Goal: Information Seeking & Learning: Learn about a topic

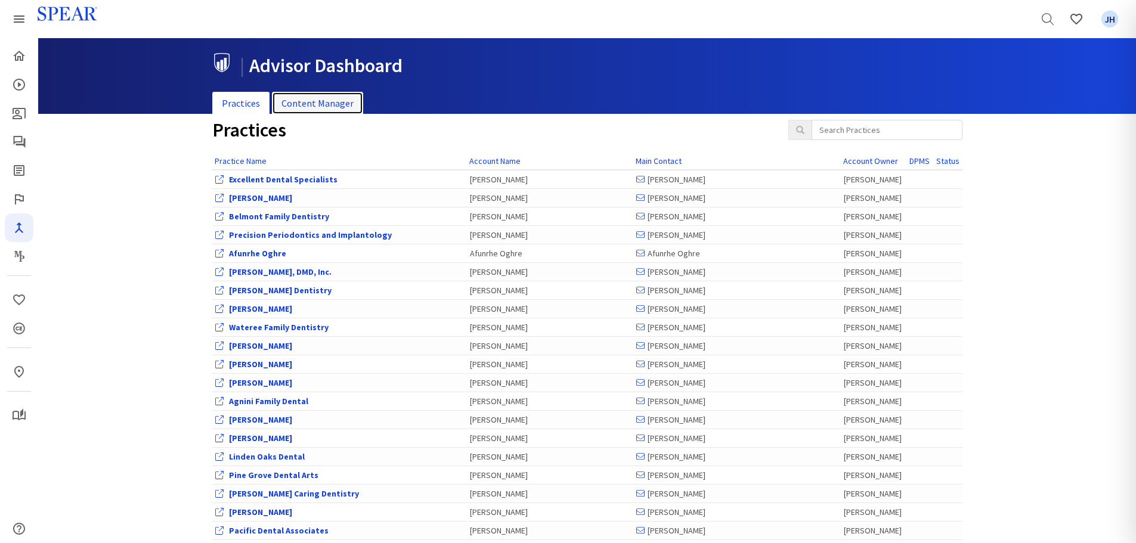
click at [338, 102] on link "Content Manager" at bounding box center [317, 103] width 91 height 23
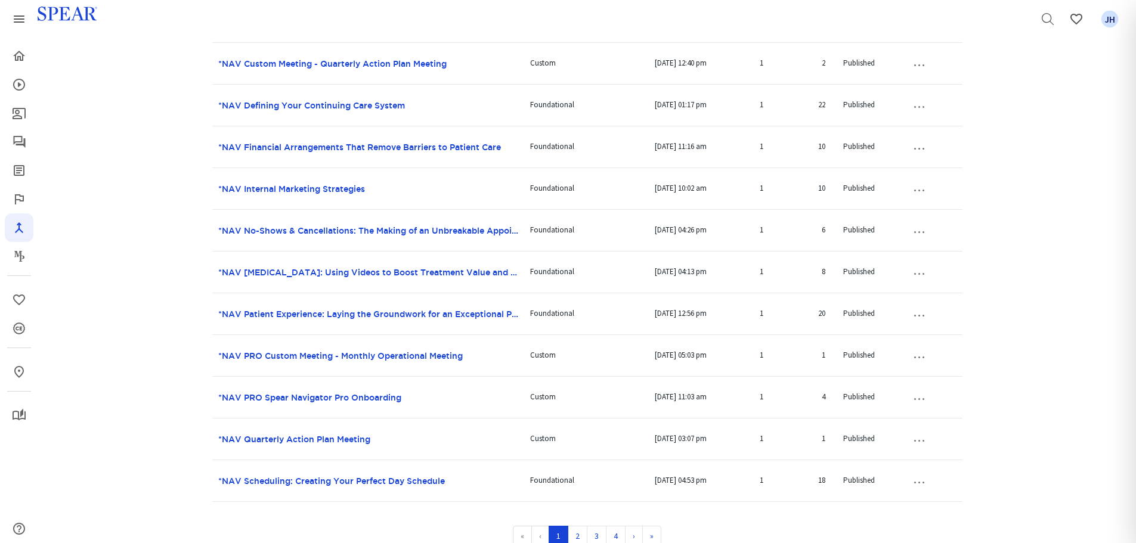
scroll to position [719, 0]
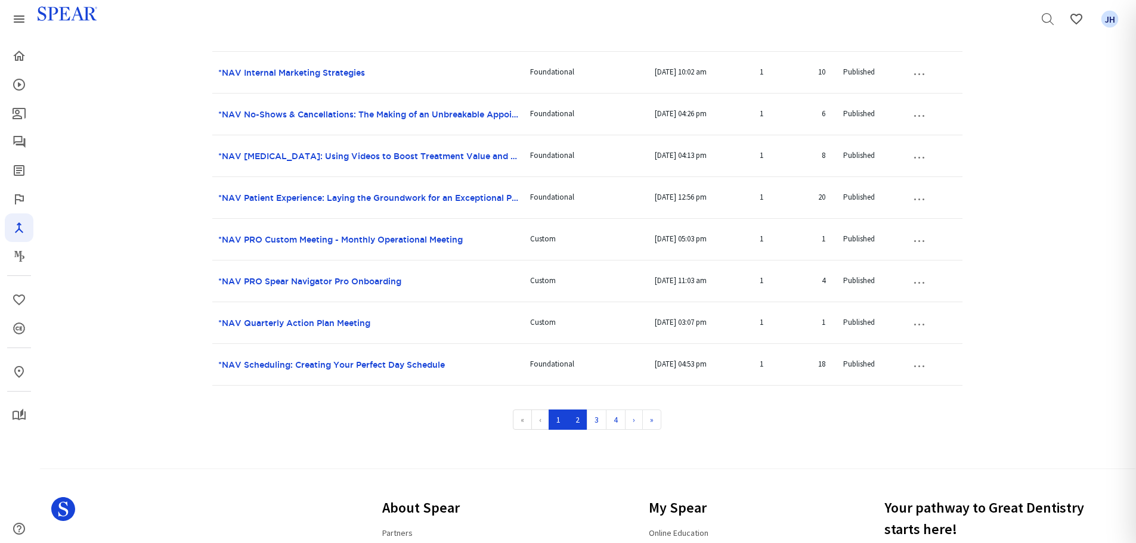
click at [580, 420] on link "2" at bounding box center [578, 420] width 20 height 20
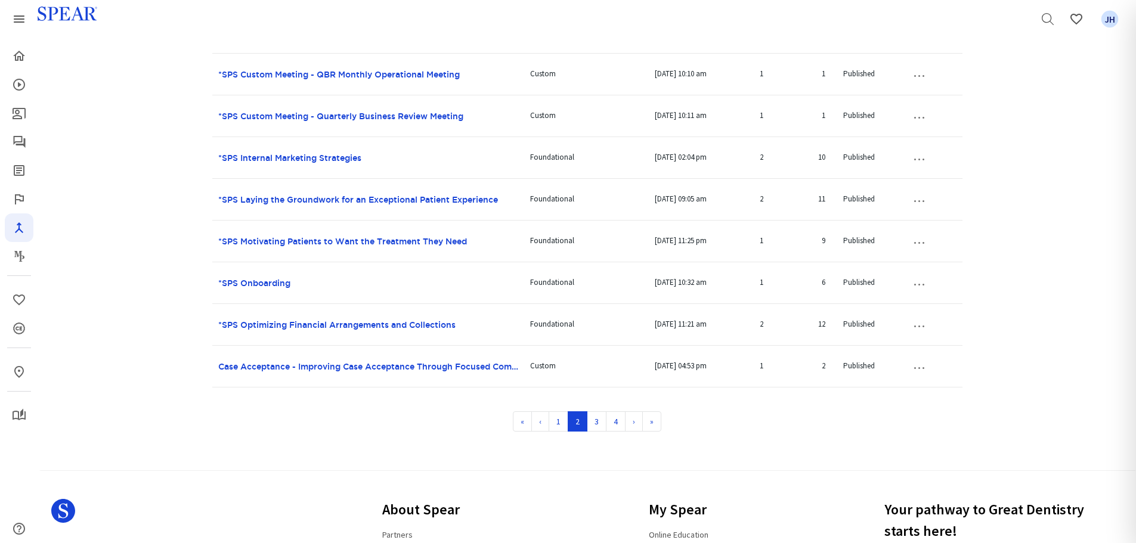
scroll to position [731, 0]
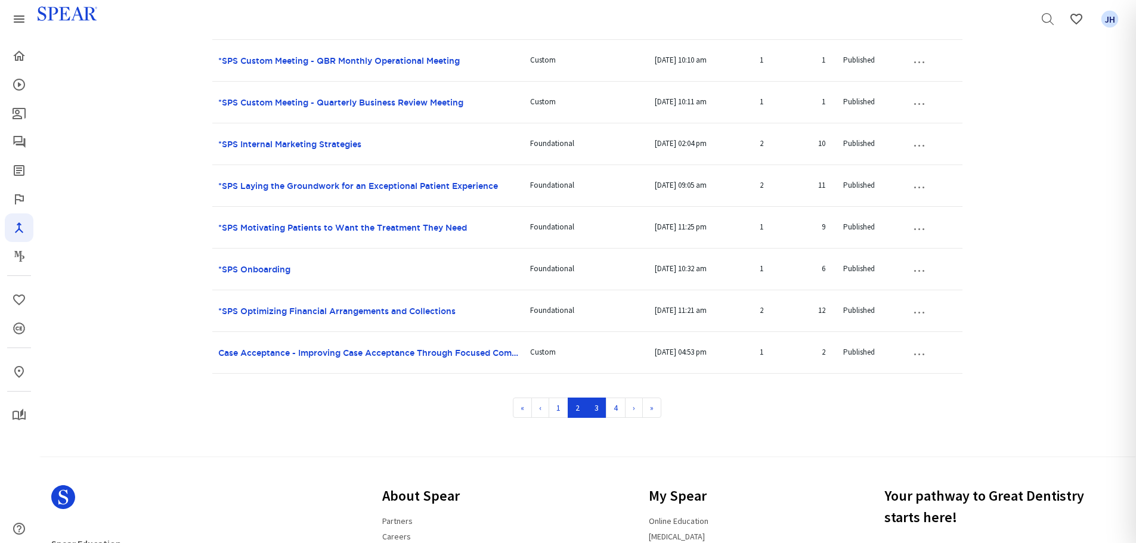
click at [600, 406] on link "3" at bounding box center [597, 408] width 20 height 20
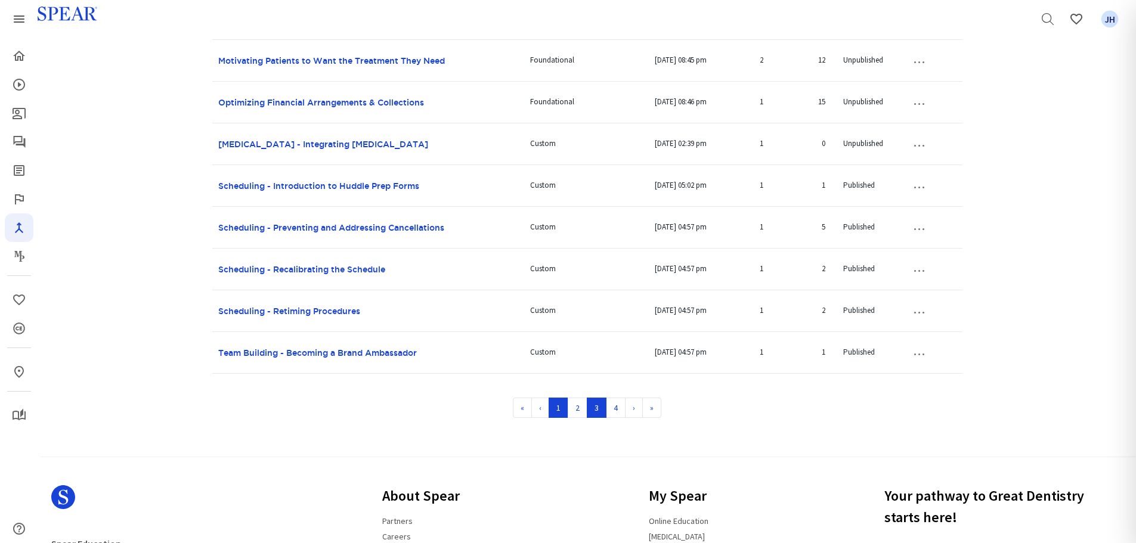
click at [559, 413] on link "1" at bounding box center [559, 408] width 20 height 20
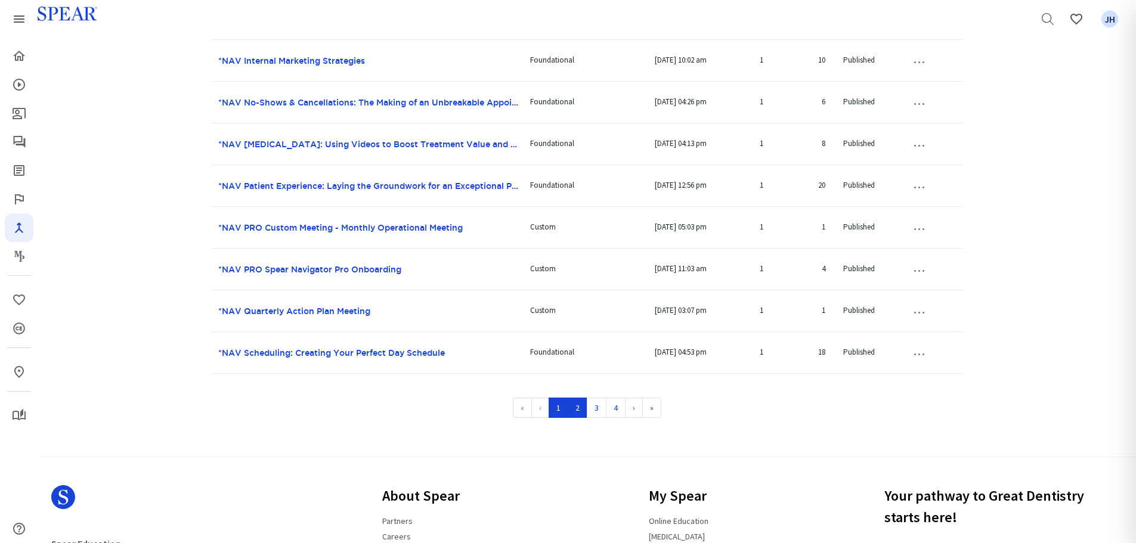
click at [578, 408] on link "2" at bounding box center [578, 408] width 20 height 20
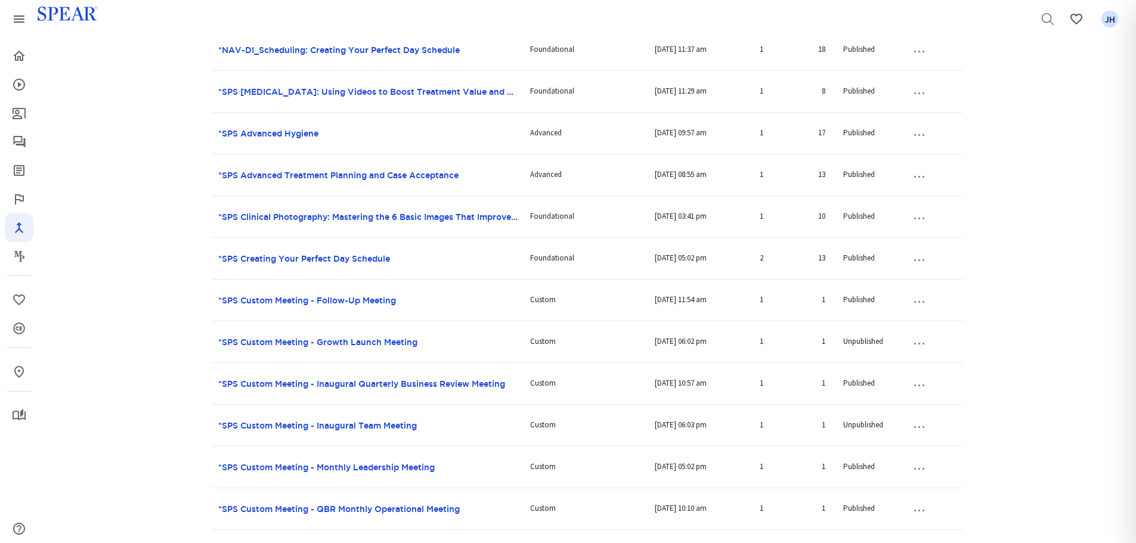
scroll to position [305, 0]
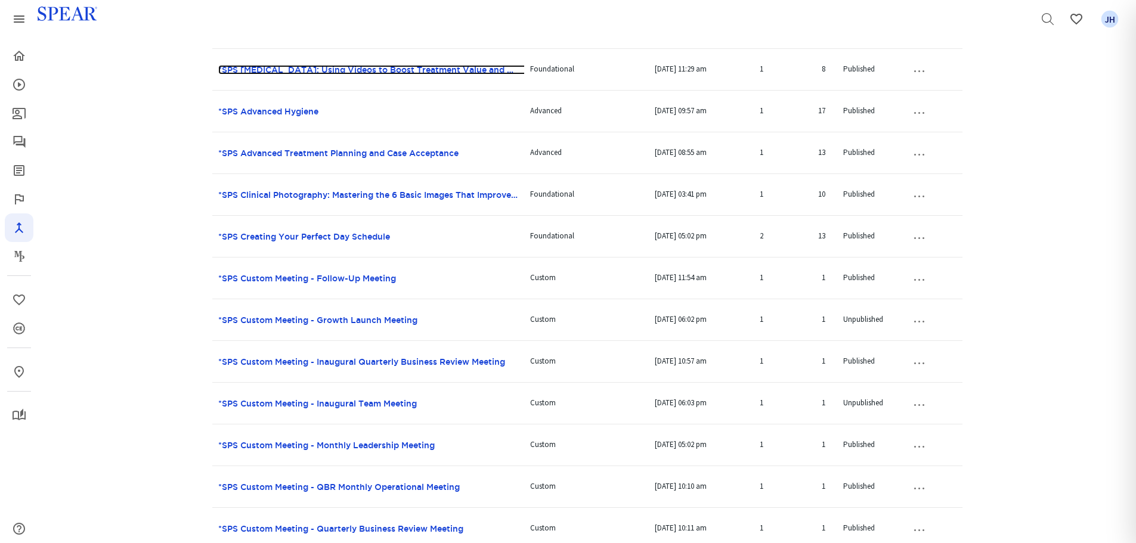
click at [494, 69] on link "*SPS [MEDICAL_DATA]: Using Videos to Boost Treatment Value and Patient Commitme…" at bounding box center [405, 70] width 375 height 10
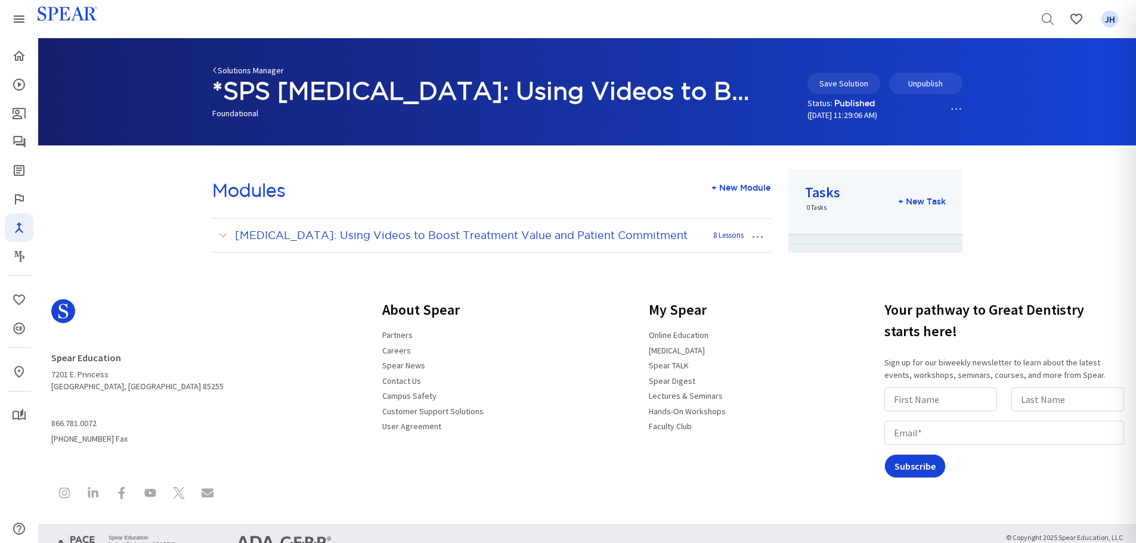
click at [224, 70] on link "Solutions Manager" at bounding box center [248, 70] width 72 height 11
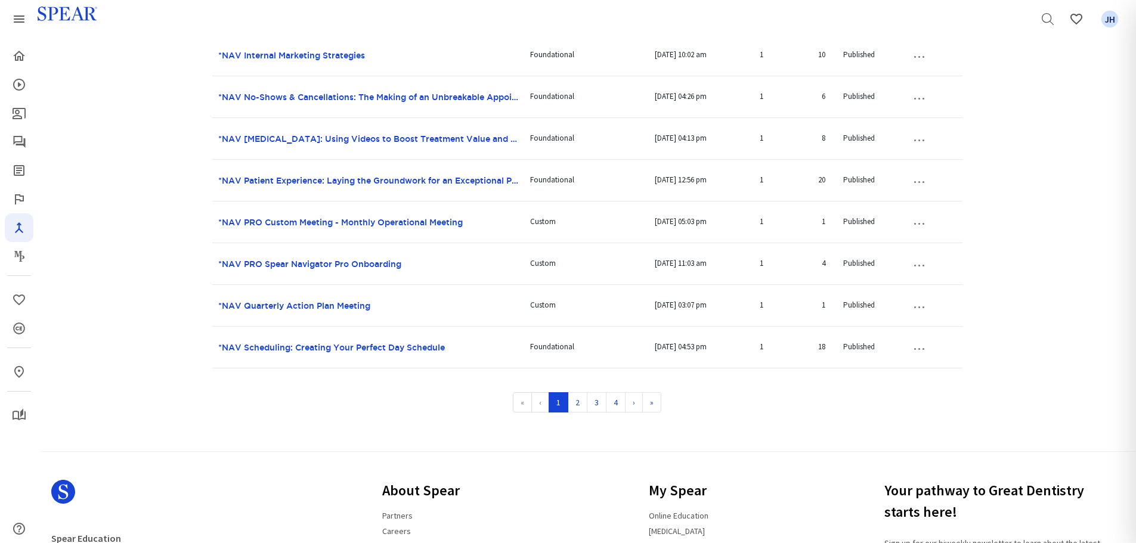
scroll to position [745, 0]
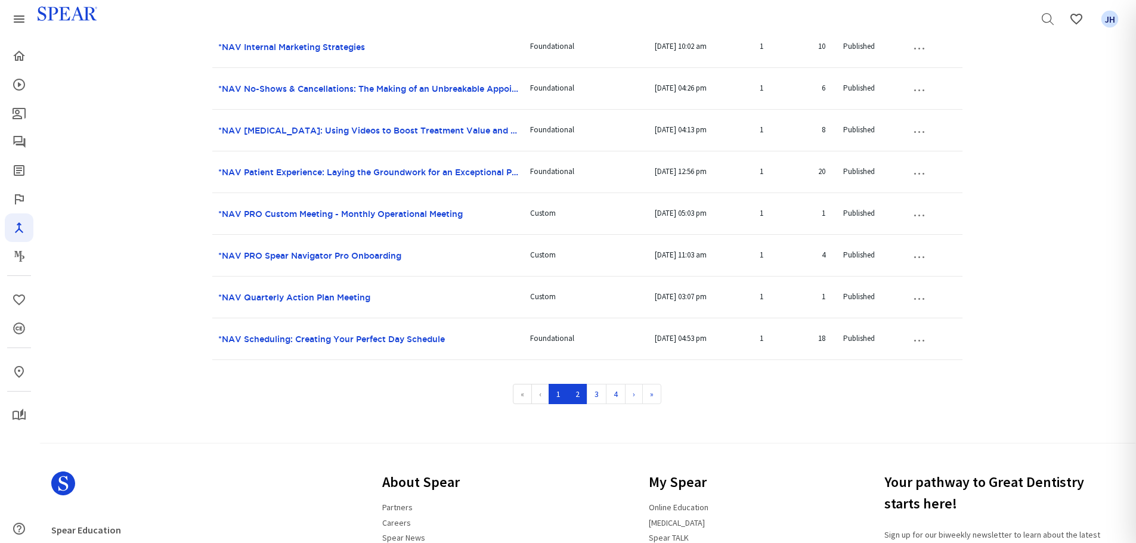
click at [578, 395] on link "2" at bounding box center [578, 394] width 20 height 20
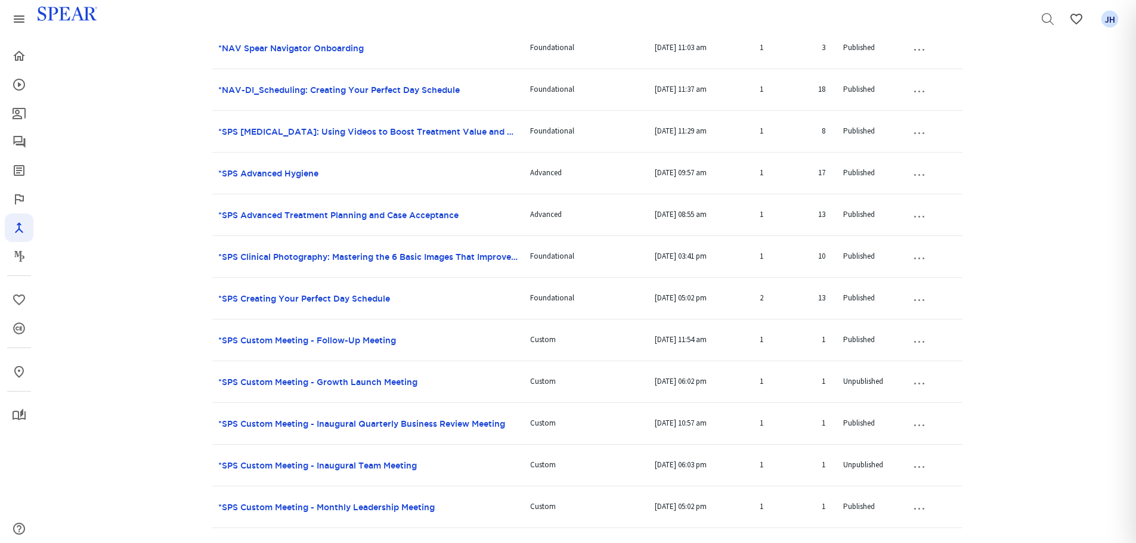
scroll to position [260, 0]
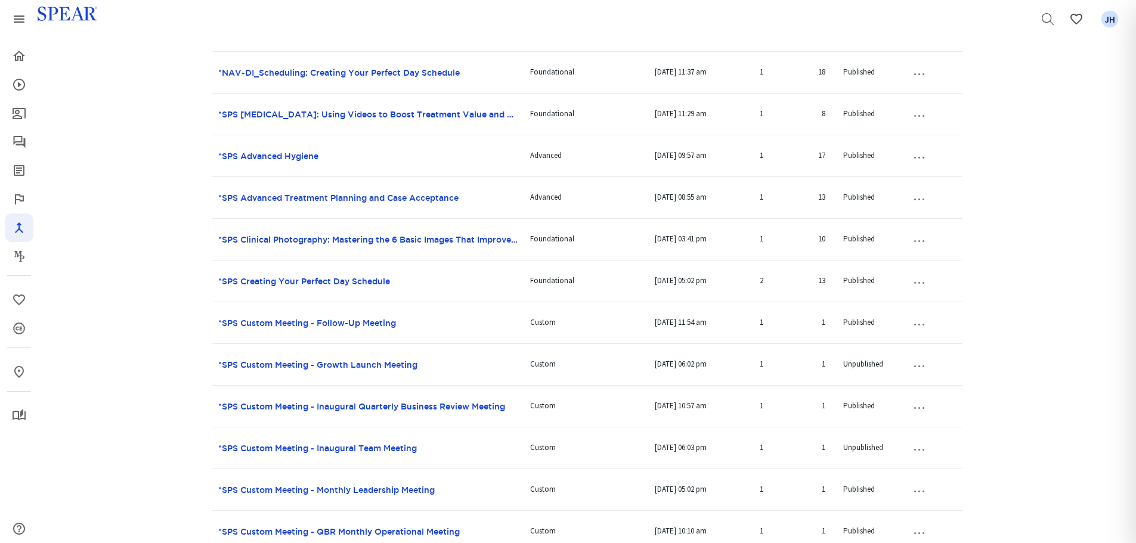
click at [331, 244] on td "*SPS Clinical Photography: Mastering the 6 Basic Images That Improve Case Accep…" at bounding box center [368, 240] width 312 height 42
click at [341, 239] on link "*SPS Clinical Photography: Mastering the 6 Basic Images That Improve Case Accep…" at bounding box center [401, 240] width 367 height 10
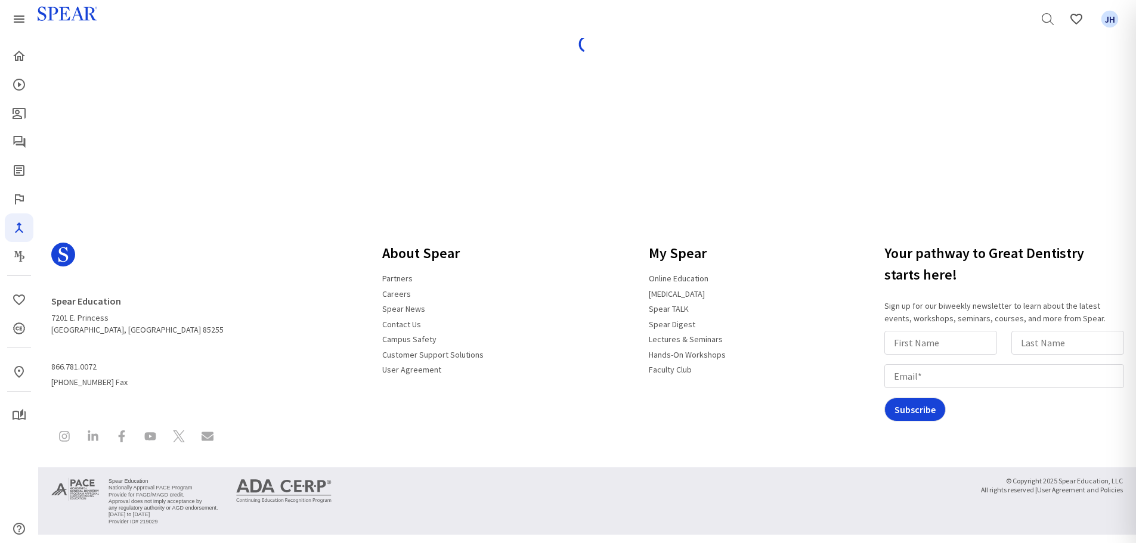
scroll to position [57, 0]
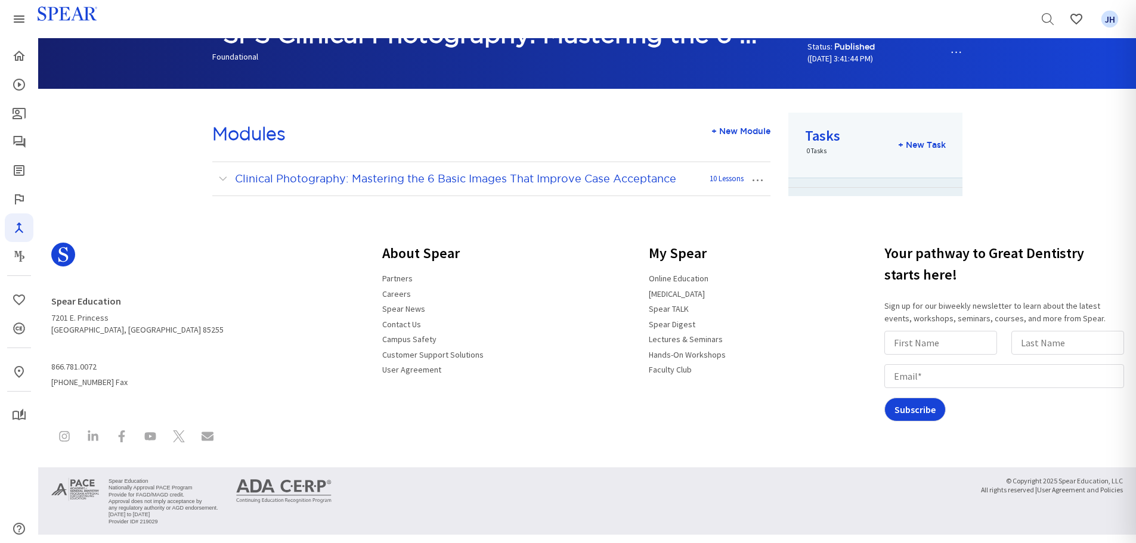
click at [237, 86] on div "Solutions Manager *SPS Clinical Photography: Mastering the 6 Basic Images That …" at bounding box center [587, 35] width 1098 height 107
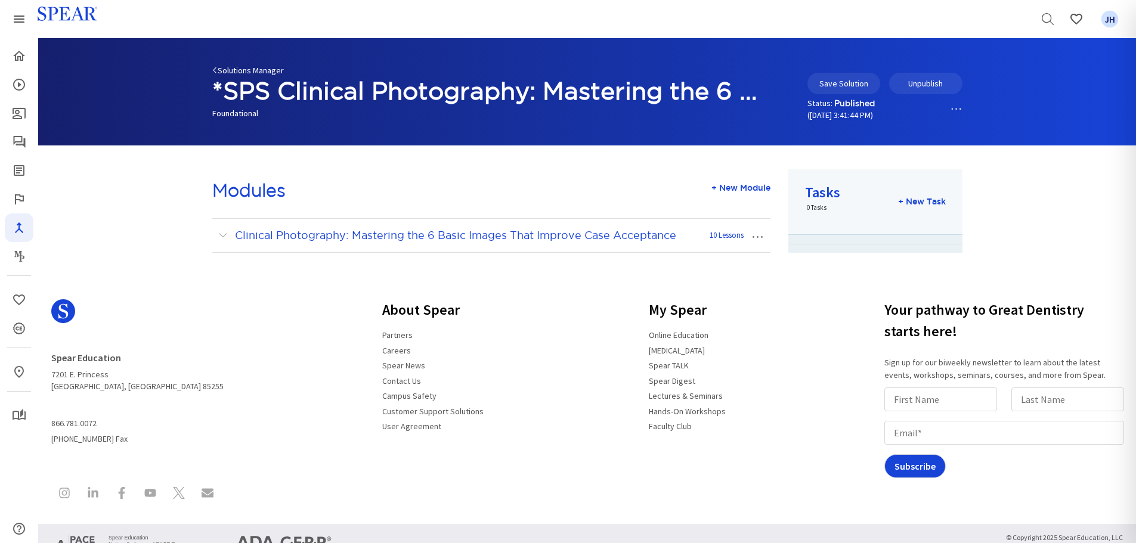
click at [239, 67] on link "Solutions Manager" at bounding box center [248, 70] width 72 height 11
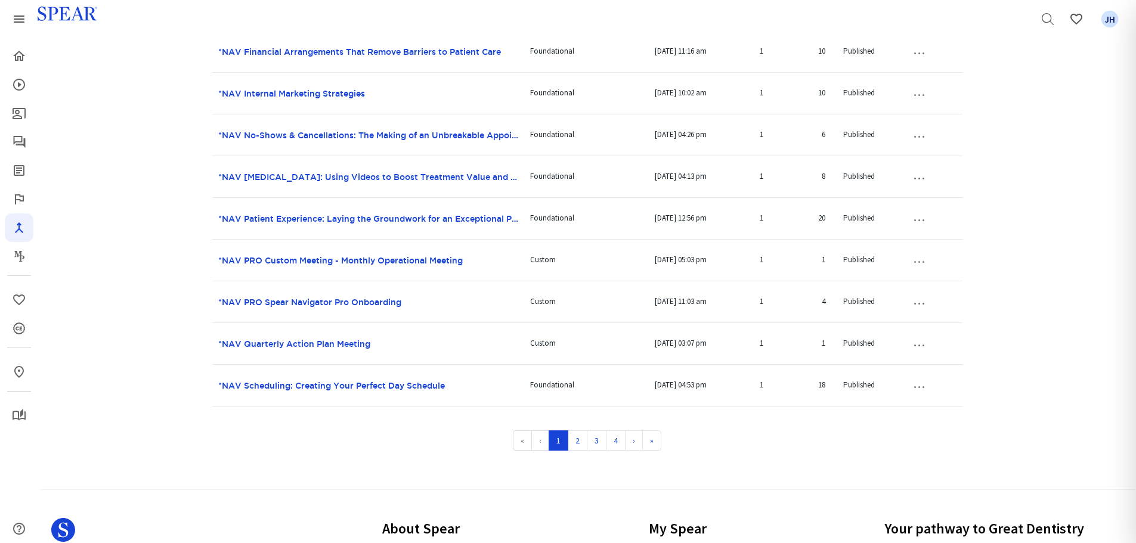
scroll to position [712, 0]
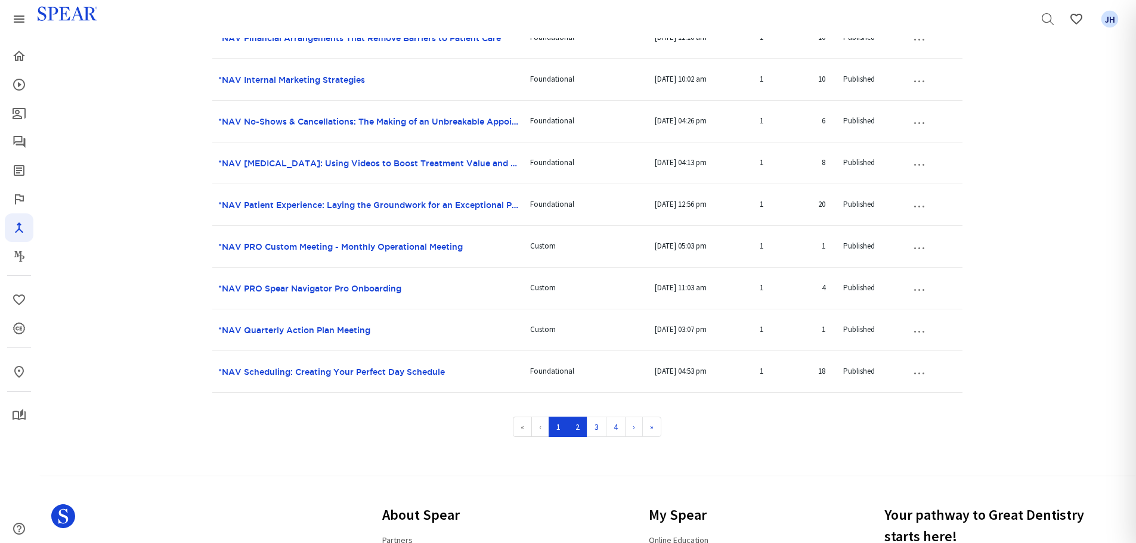
click at [578, 431] on link "2" at bounding box center [578, 427] width 20 height 20
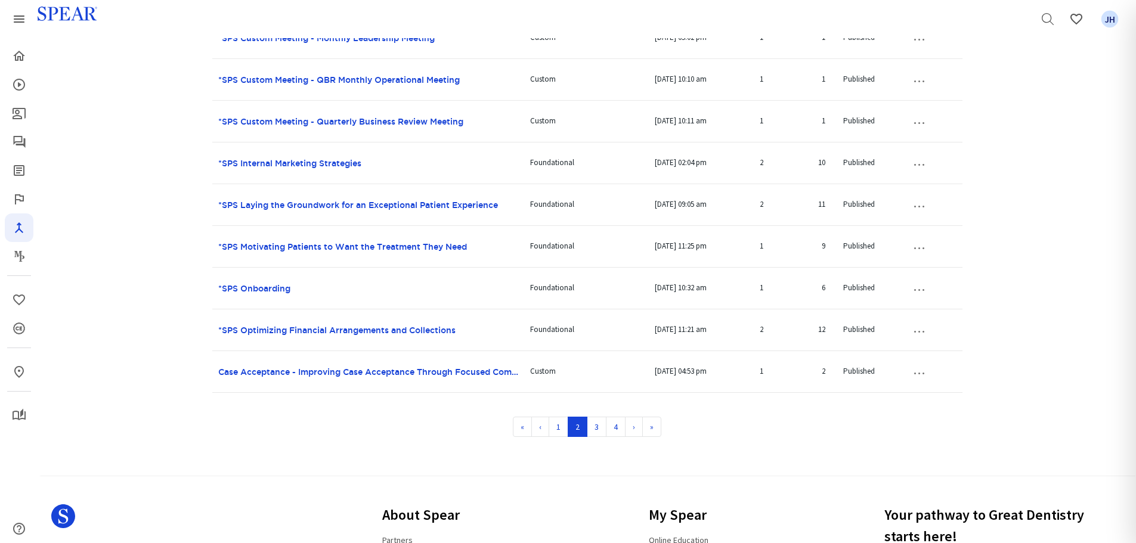
scroll to position [729, 0]
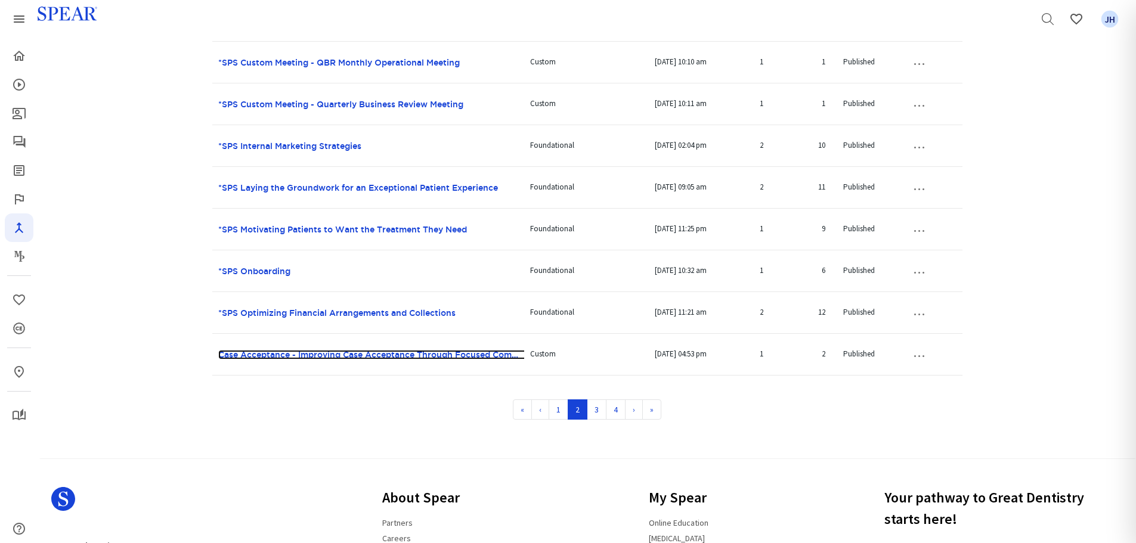
click at [469, 354] on link "Case Acceptance - Improving Case Acceptance Through Focused Communication" at bounding box center [388, 355] width 340 height 10
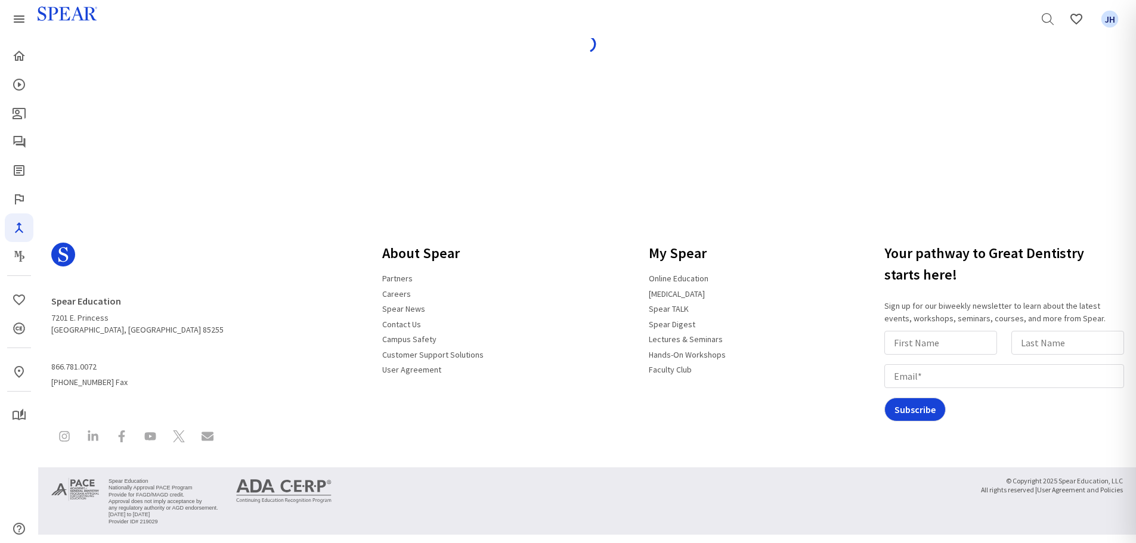
scroll to position [57, 0]
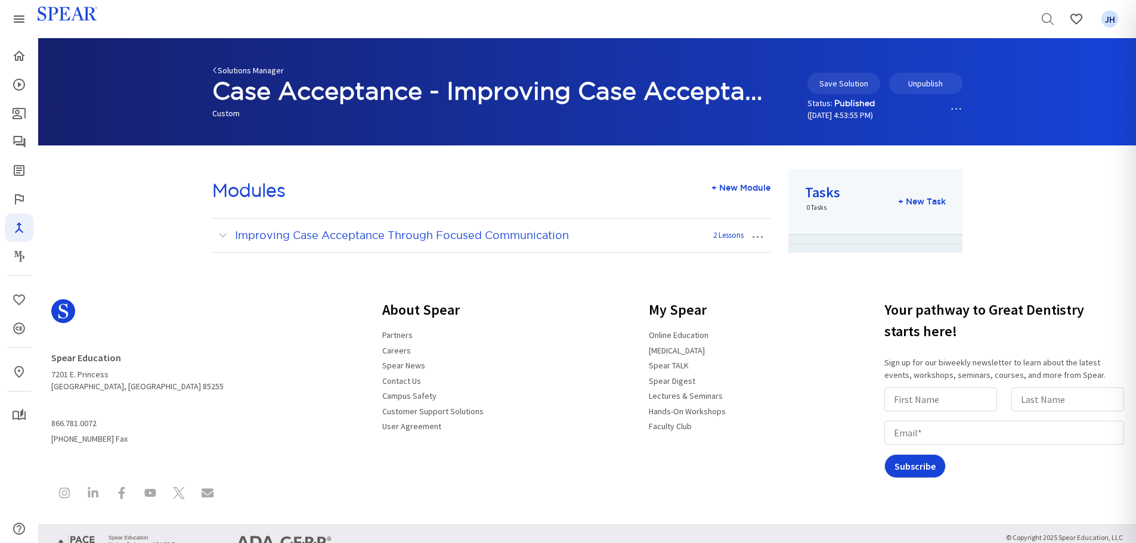
click at [264, 69] on link "Solutions Manager" at bounding box center [248, 70] width 72 height 11
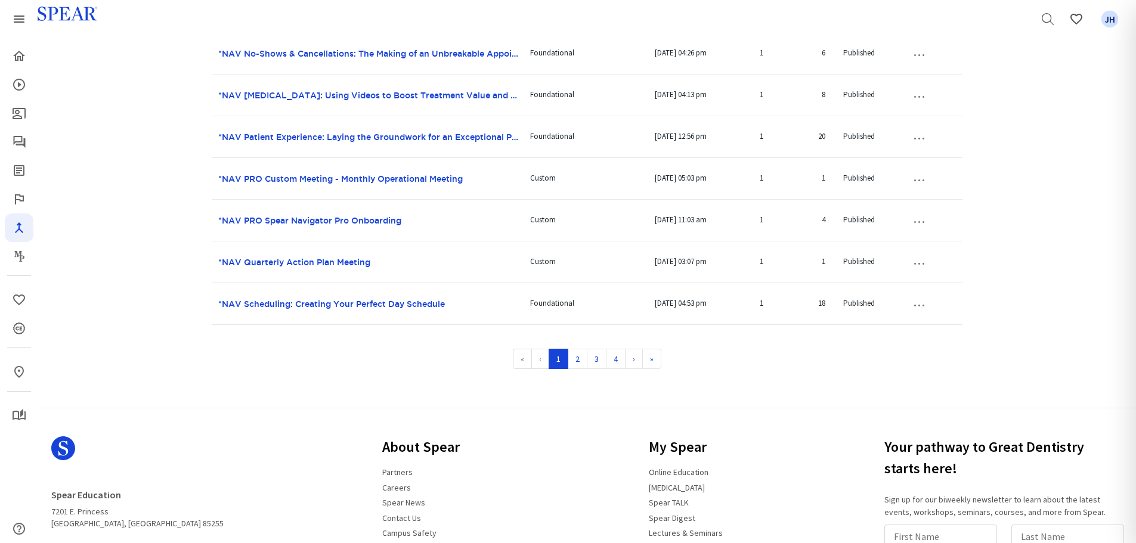
scroll to position [797, 0]
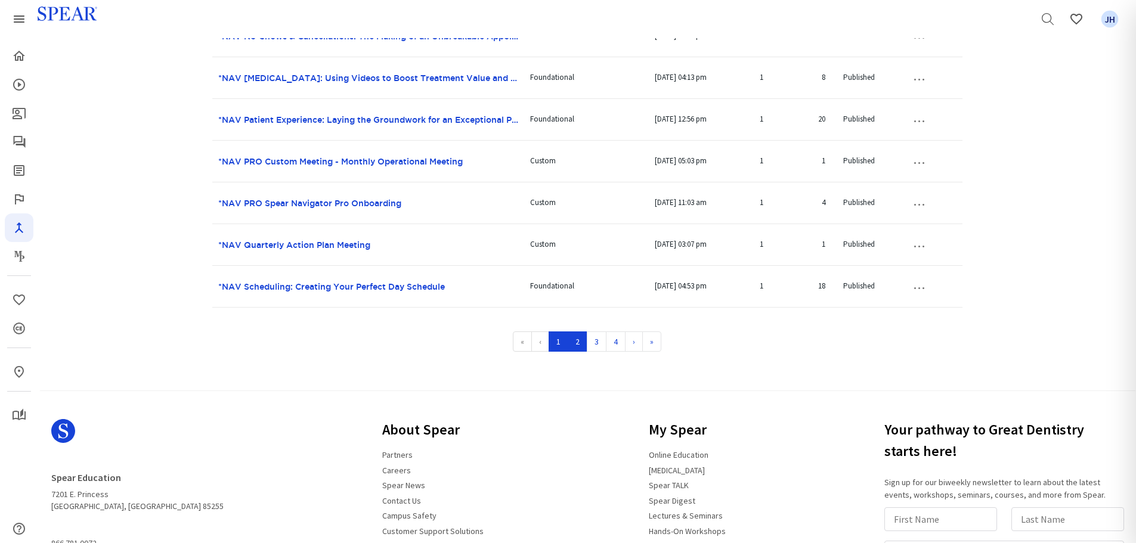
click at [577, 343] on link "2" at bounding box center [578, 342] width 20 height 20
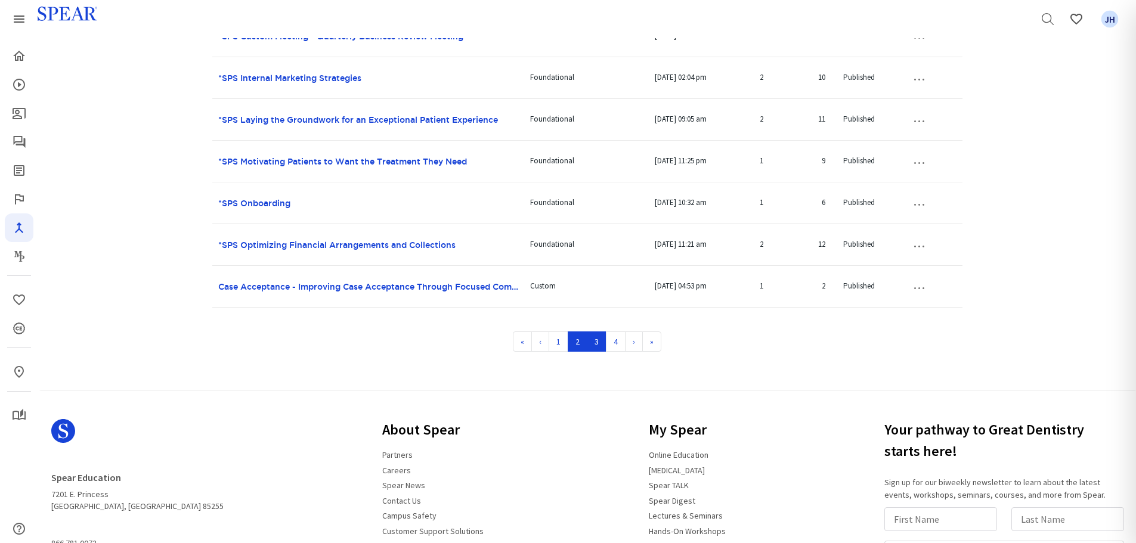
click at [596, 339] on link "3" at bounding box center [597, 342] width 20 height 20
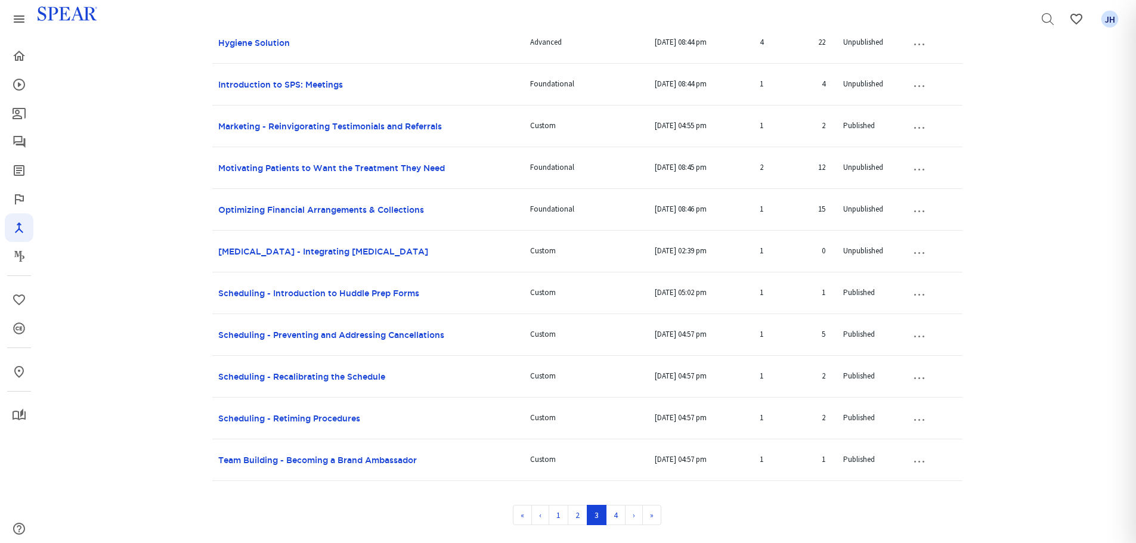
scroll to position [655, 0]
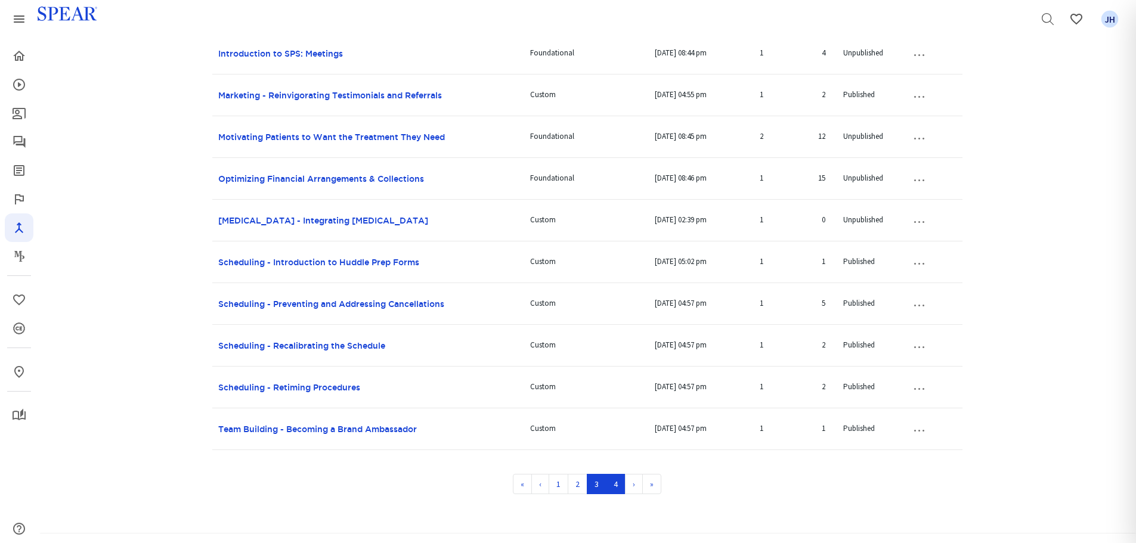
click at [614, 484] on link "4" at bounding box center [616, 484] width 20 height 20
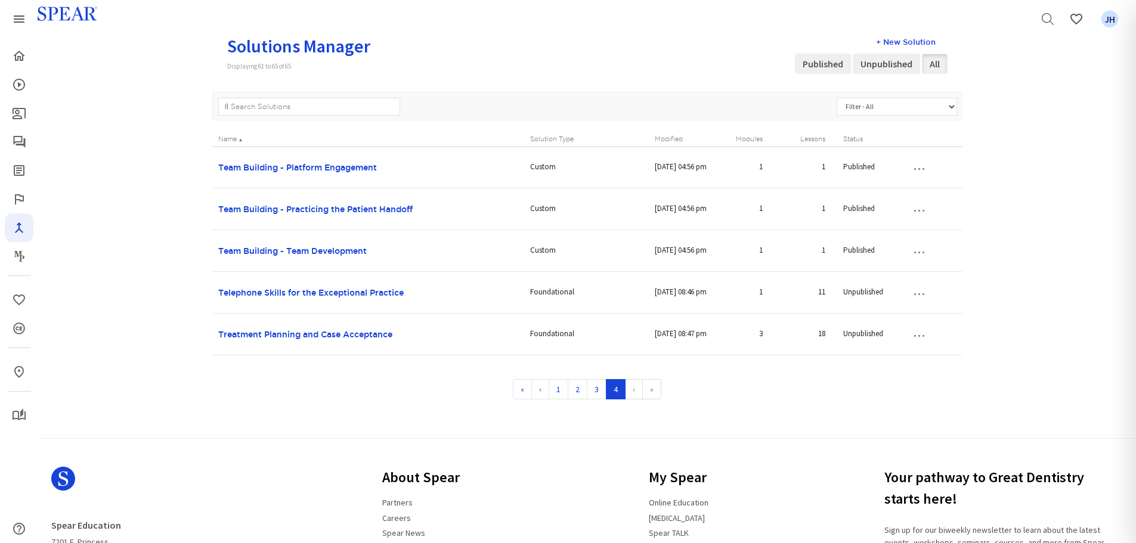
scroll to position [97, 0]
